Goal: Information Seeking & Learning: Learn about a topic

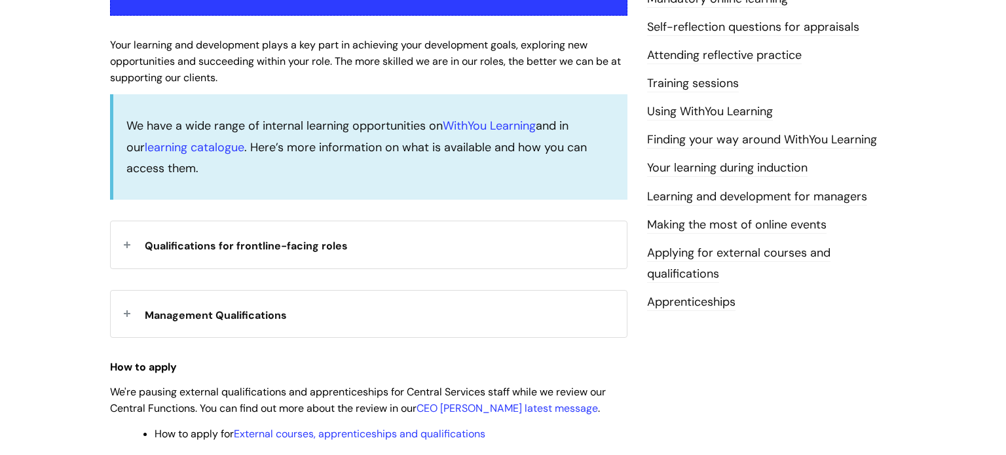
scroll to position [325, 0]
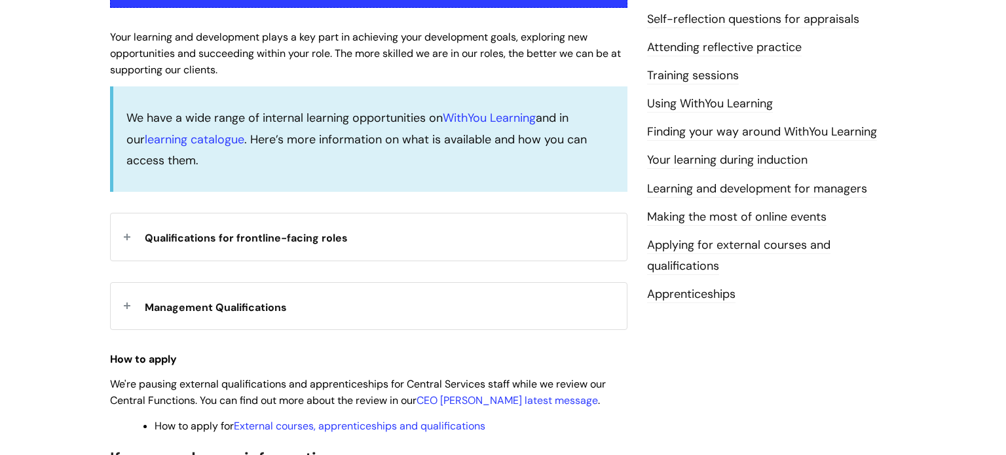
click at [233, 311] on span "Management Qualifications" at bounding box center [216, 308] width 142 height 14
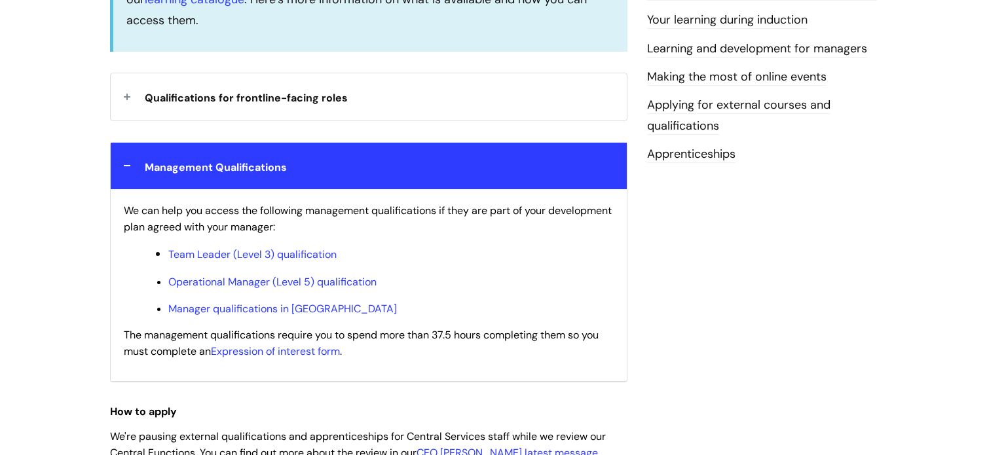
scroll to position [472, 0]
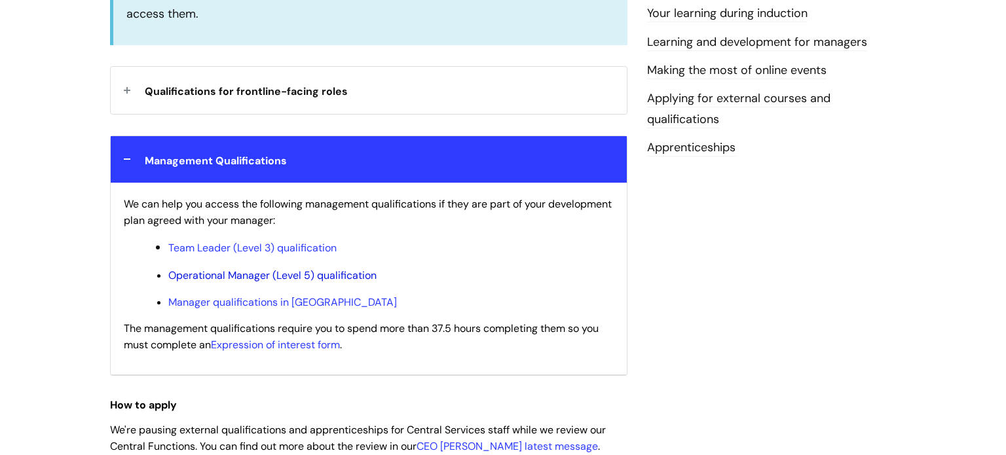
click at [251, 281] on link "Operational Manager (Level 5) qualification" at bounding box center [272, 276] width 208 height 14
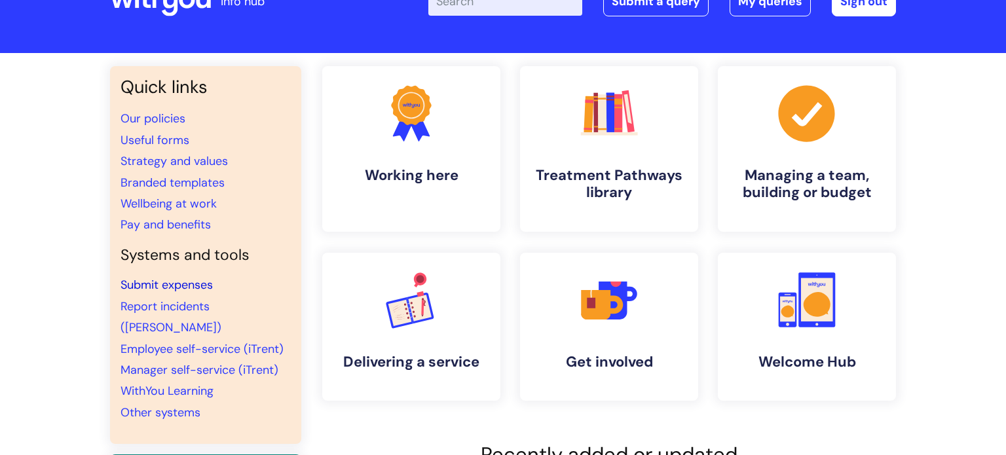
scroll to position [54, 0]
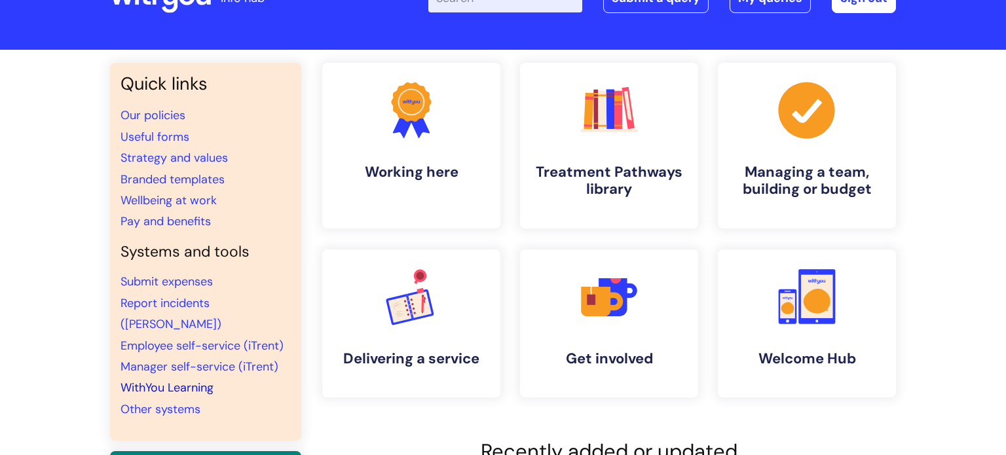
click at [185, 380] on link "WithYou Learning" at bounding box center [167, 388] width 93 height 16
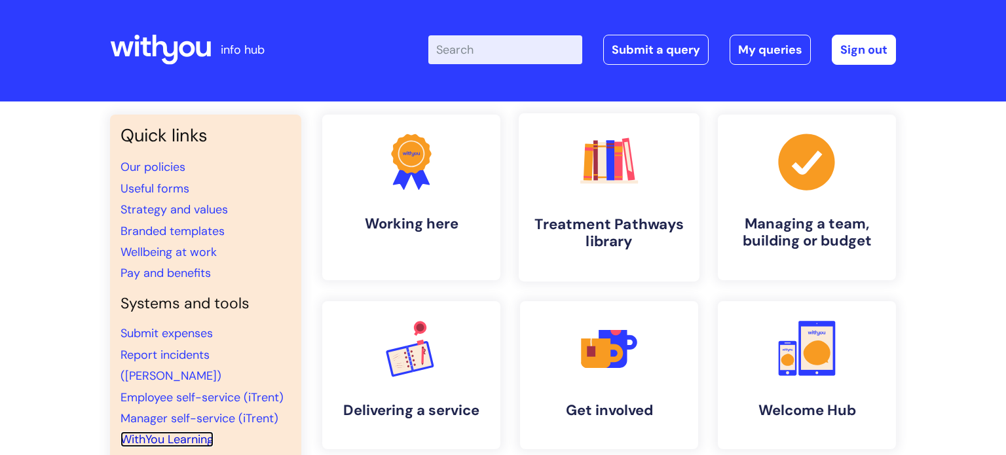
scroll to position [0, 0]
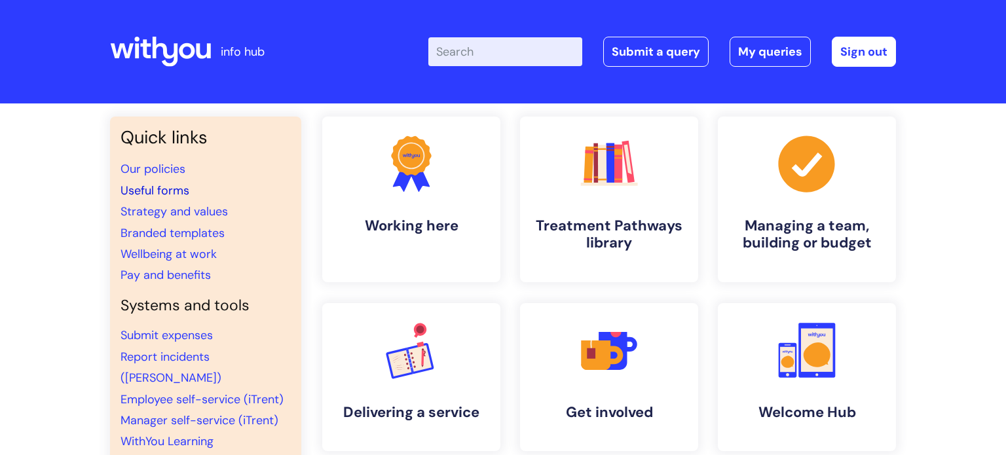
click at [158, 192] on link "Useful forms" at bounding box center [155, 191] width 69 height 16
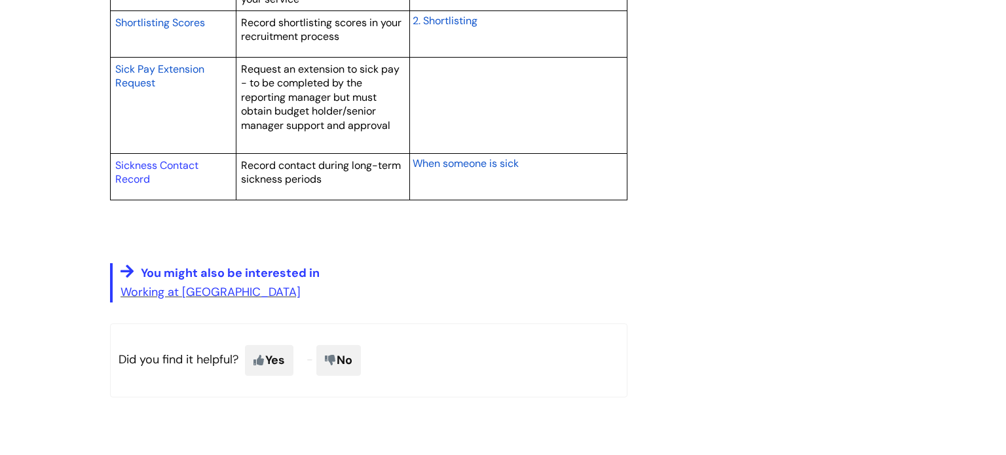
scroll to position [2392, 0]
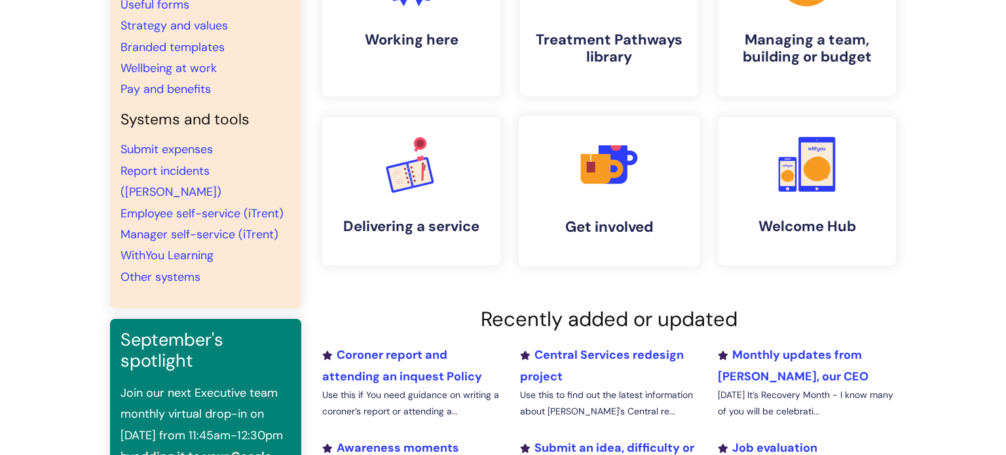
scroll to position [186, 0]
click at [587, 169] on rect at bounding box center [591, 167] width 9 height 10
